Goal: Transaction & Acquisition: Purchase product/service

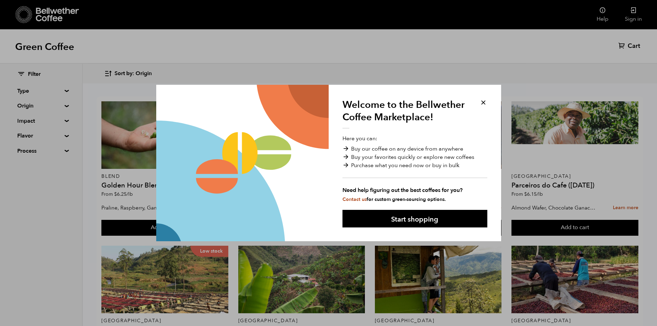
click at [487, 102] on button at bounding box center [483, 103] width 8 height 8
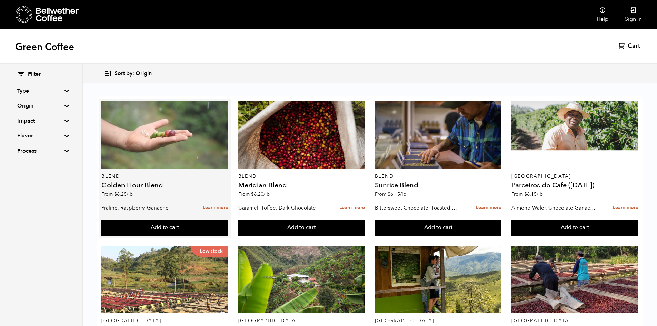
click at [152, 151] on div at bounding box center [164, 135] width 127 height 68
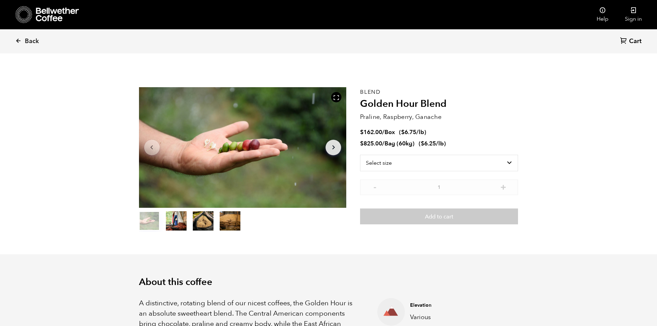
click at [377, 173] on div "Select size Bag (60kg) (132 lbs) Box (24 lbs)" at bounding box center [439, 167] width 158 height 25
click at [381, 169] on select "Select size Bag (60kg) (132 lbs) Box (24 lbs)" at bounding box center [439, 163] width 158 height 17
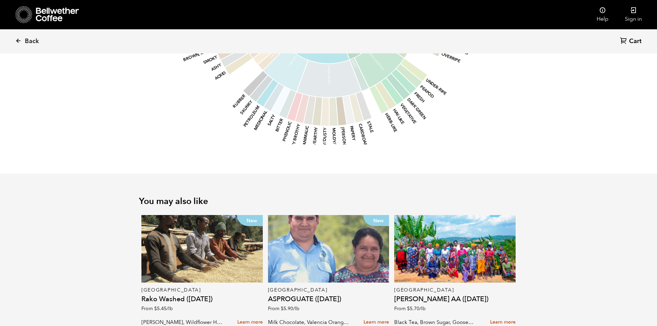
scroll to position [508, 0]
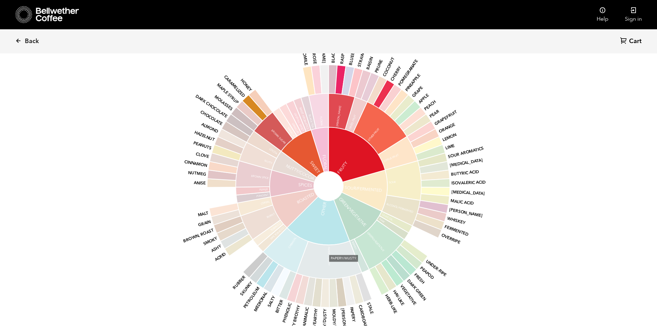
click at [319, 262] on icon at bounding box center [329, 260] width 65 height 38
click at [322, 232] on icon at bounding box center [318, 221] width 63 height 49
